Goal: Task Accomplishment & Management: Manage account settings

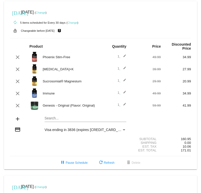
click at [45, 13] on link "Change" at bounding box center [41, 12] width 10 height 3
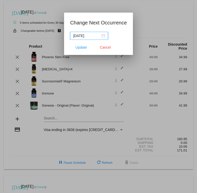
click at [103, 36] on div "[DATE]" at bounding box center [89, 36] width 32 height 6
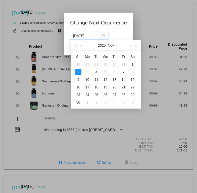
click at [88, 86] on div "17" at bounding box center [88, 87] width 6 height 6
type input "[DATE]"
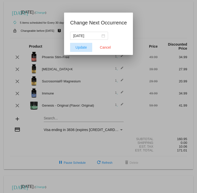
click at [82, 48] on span "Update" at bounding box center [81, 47] width 11 height 4
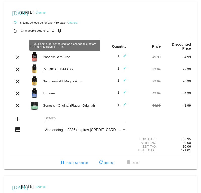
click at [46, 12] on link "Change" at bounding box center [41, 12] width 10 height 3
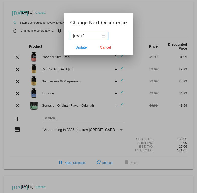
click at [104, 36] on div "[DATE]" at bounding box center [89, 36] width 32 height 6
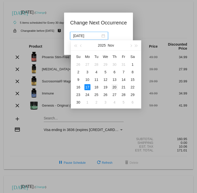
click at [114, 86] on div "20" at bounding box center [115, 87] width 6 height 6
type input "[DATE]"
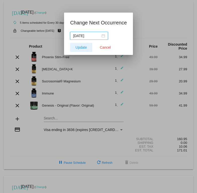
click at [84, 47] on span "Update" at bounding box center [81, 47] width 11 height 4
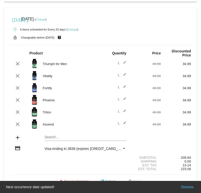
scroll to position [176, 0]
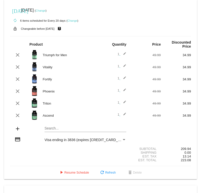
click at [46, 9] on link "Change" at bounding box center [41, 10] width 10 height 3
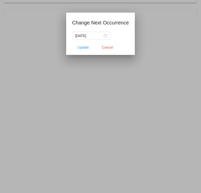
scroll to position [181, 0]
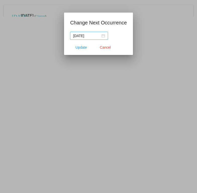
click at [104, 35] on div "[DATE]" at bounding box center [89, 36] width 32 height 6
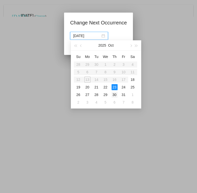
click at [115, 95] on div "30" at bounding box center [115, 95] width 6 height 6
type input "[DATE]"
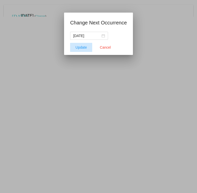
click at [83, 47] on span "Update" at bounding box center [81, 47] width 11 height 4
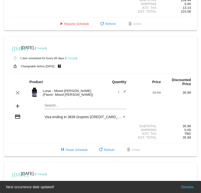
scroll to position [327, 0]
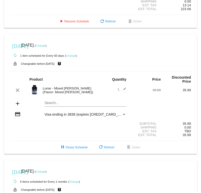
click at [46, 44] on link "Change" at bounding box center [41, 45] width 10 height 3
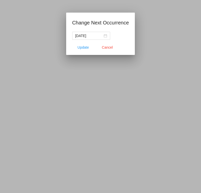
scroll to position [336, 0]
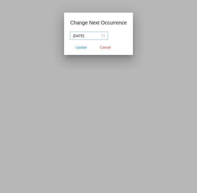
click at [105, 37] on div "[DATE]" at bounding box center [89, 36] width 32 height 6
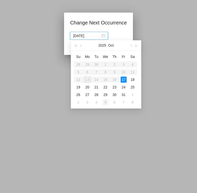
click at [106, 102] on div "5" at bounding box center [106, 102] width 6 height 6
type input "[DATE]"
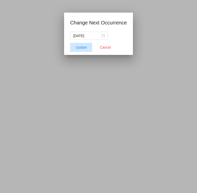
click at [83, 47] on span "Update" at bounding box center [81, 47] width 11 height 4
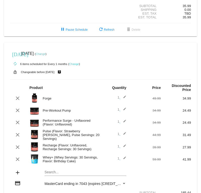
scroll to position [453, 0]
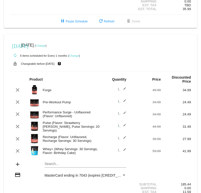
click at [46, 44] on link "Change" at bounding box center [41, 45] width 10 height 3
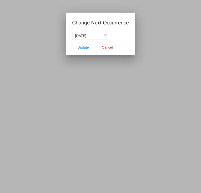
scroll to position [466, 0]
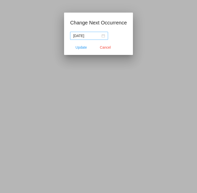
click at [104, 36] on div "[DATE]" at bounding box center [89, 36] width 32 height 6
click at [31, 30] on div at bounding box center [98, 96] width 197 height 193
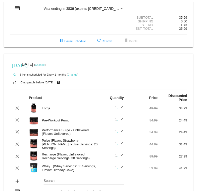
scroll to position [420, 0]
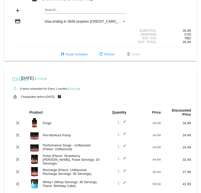
click at [46, 77] on link "Change" at bounding box center [41, 78] width 10 height 3
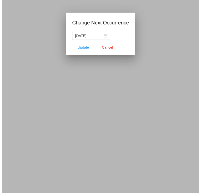
scroll to position [433, 0]
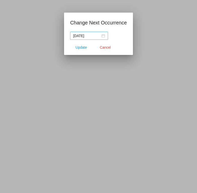
click at [105, 34] on nz-date-picker "[DATE]" at bounding box center [89, 36] width 38 height 8
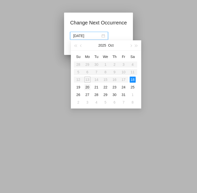
click at [88, 86] on div "20" at bounding box center [88, 87] width 6 height 6
type input "[DATE]"
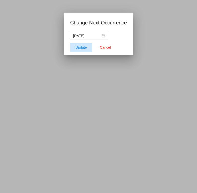
click at [80, 47] on span "Update" at bounding box center [81, 47] width 11 height 4
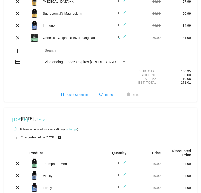
scroll to position [0, 0]
